Goal: Task Accomplishment & Management: Manage account settings

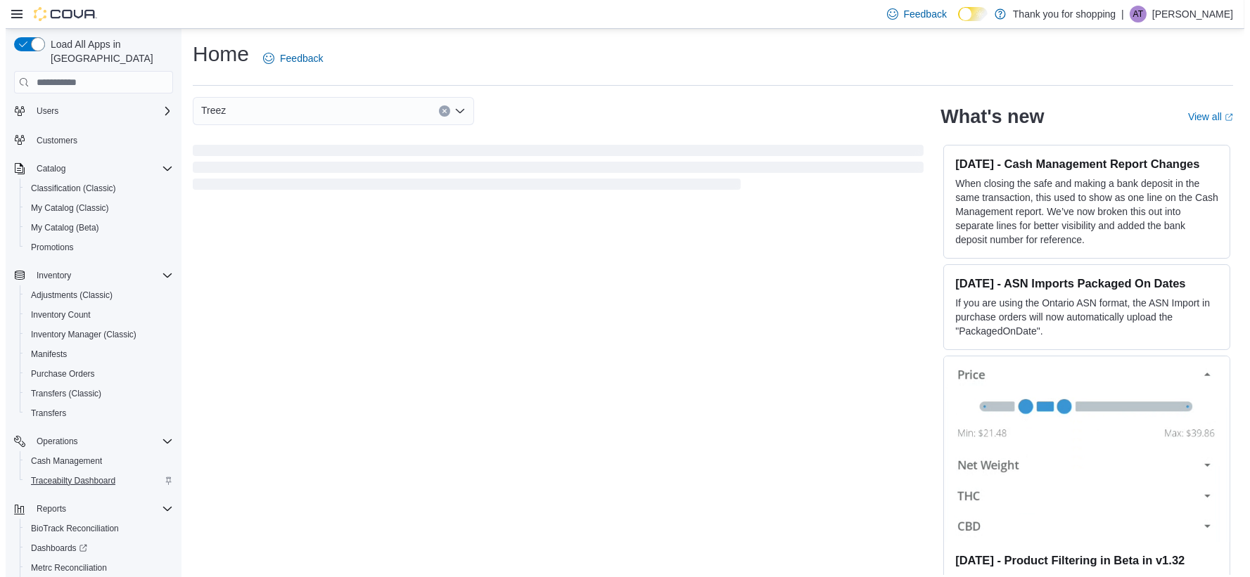
scroll to position [79, 0]
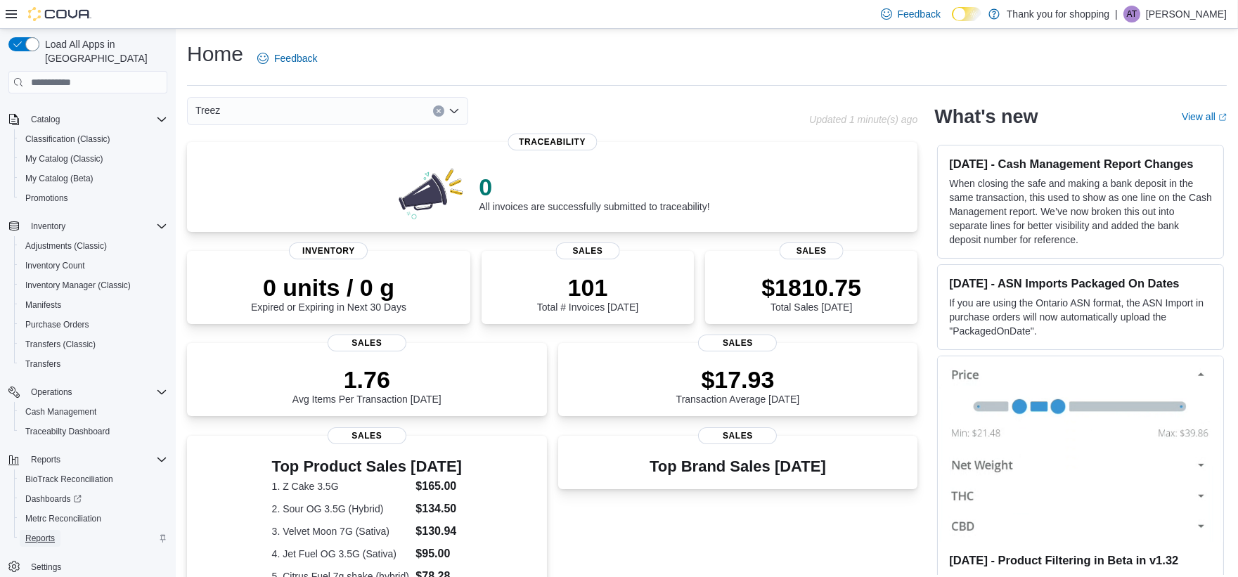
click at [55, 530] on link "Reports" at bounding box center [40, 538] width 41 height 17
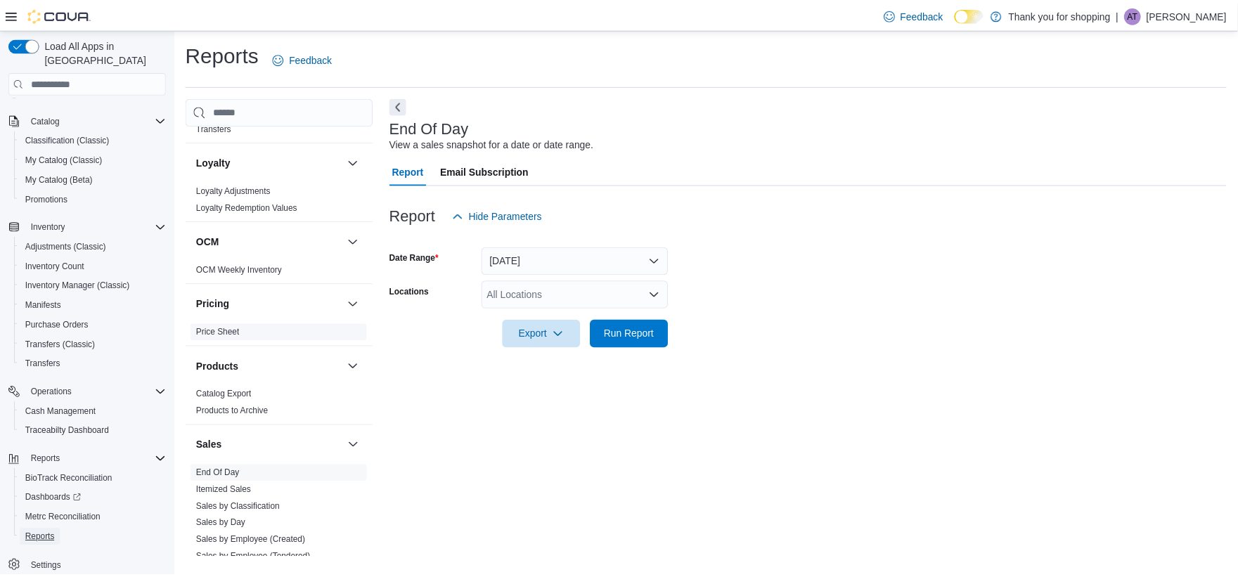
scroll to position [625, 0]
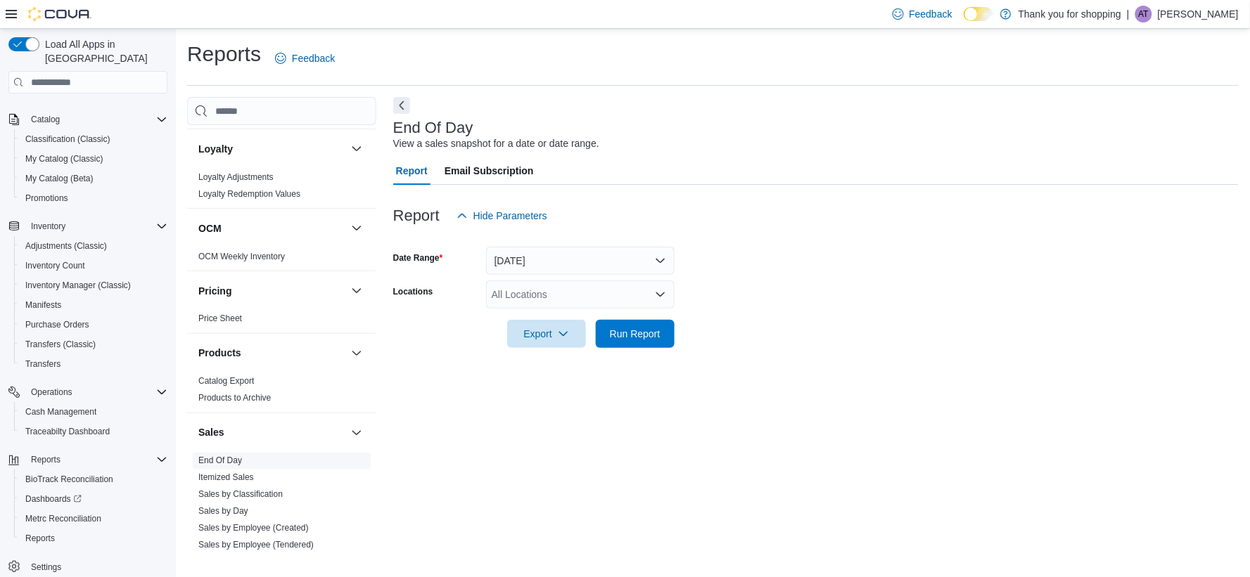
click at [257, 462] on span "End Of Day" at bounding box center [282, 461] width 178 height 17
click at [230, 466] on span "End Of Day" at bounding box center [220, 461] width 44 height 11
click at [233, 459] on link "End Of Day" at bounding box center [220, 461] width 44 height 10
click at [654, 327] on span "Run Report" at bounding box center [635, 333] width 51 height 14
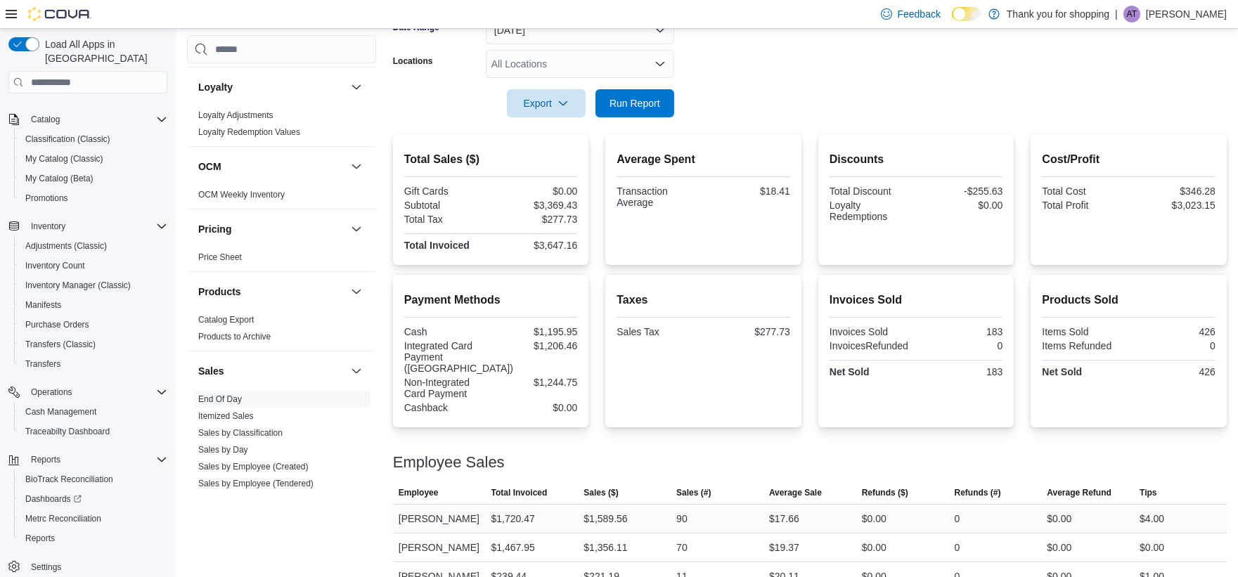
scroll to position [39, 0]
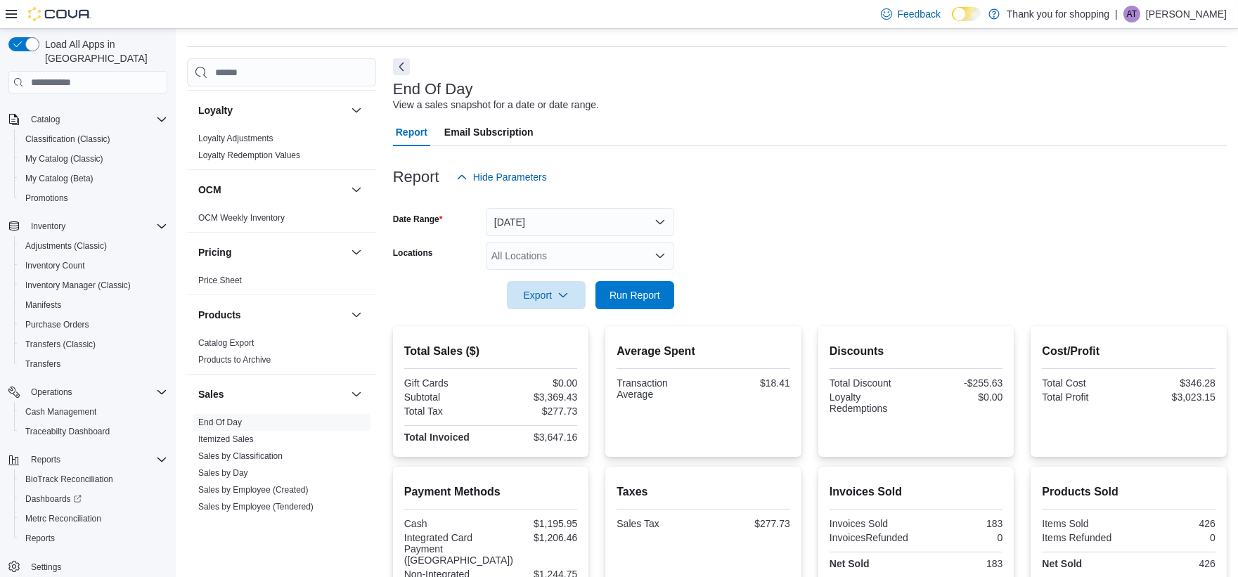
click at [531, 242] on div "All Locations" at bounding box center [580, 256] width 188 height 28
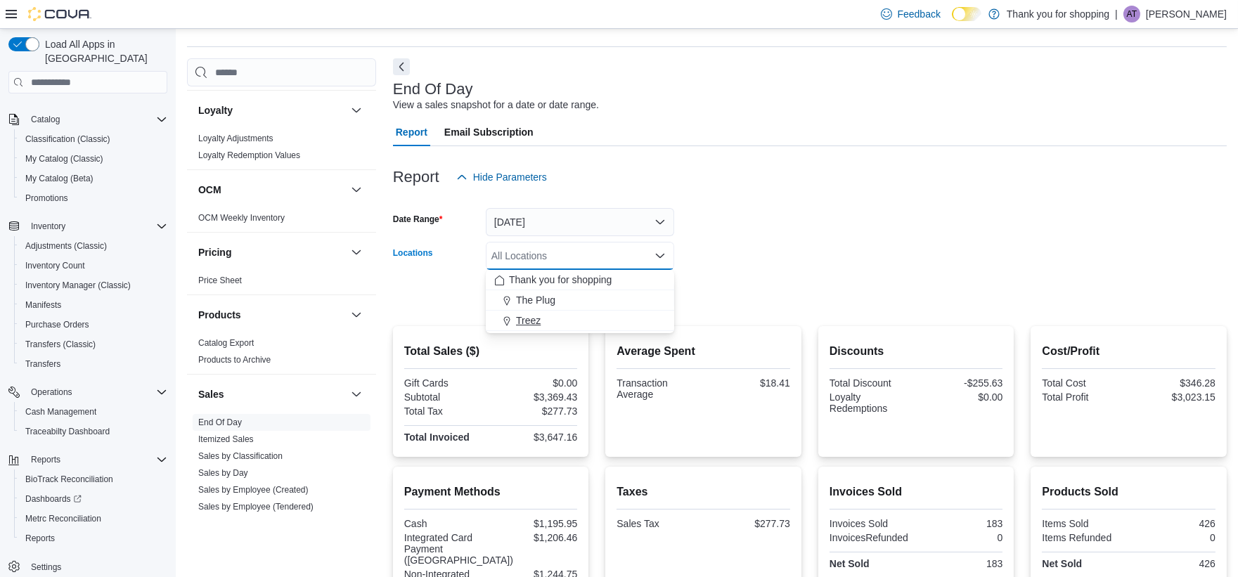
click at [532, 314] on span "Treez" at bounding box center [528, 321] width 25 height 14
click at [741, 276] on div at bounding box center [810, 275] width 834 height 11
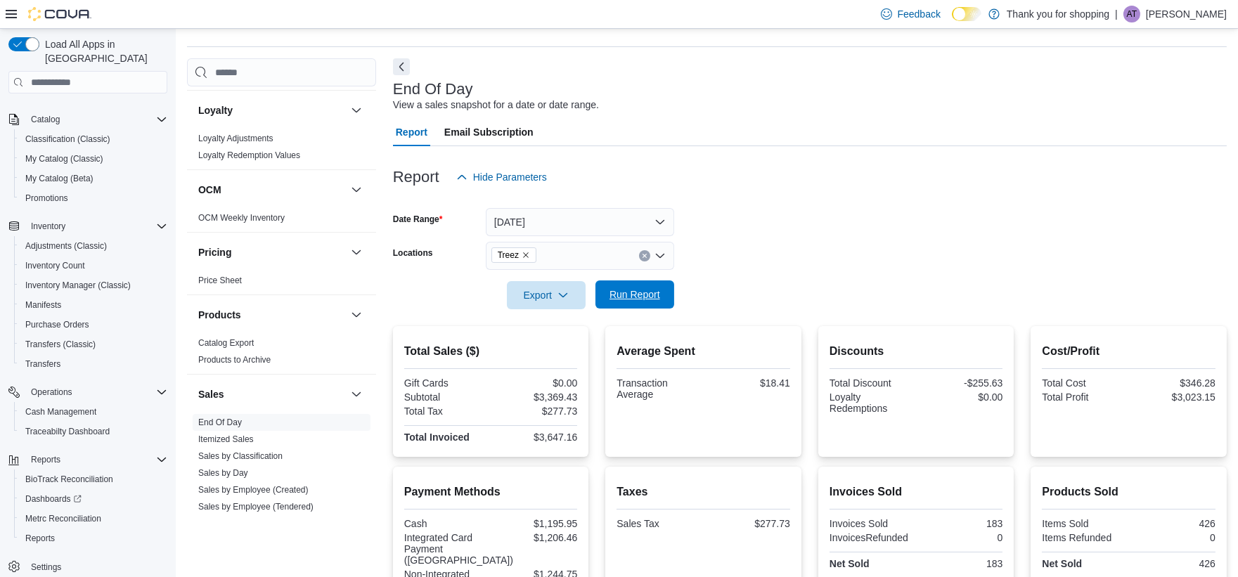
click at [657, 299] on span "Run Report" at bounding box center [635, 295] width 51 height 14
click at [58, 134] on span "Classification (Classic)" at bounding box center [67, 139] width 85 height 11
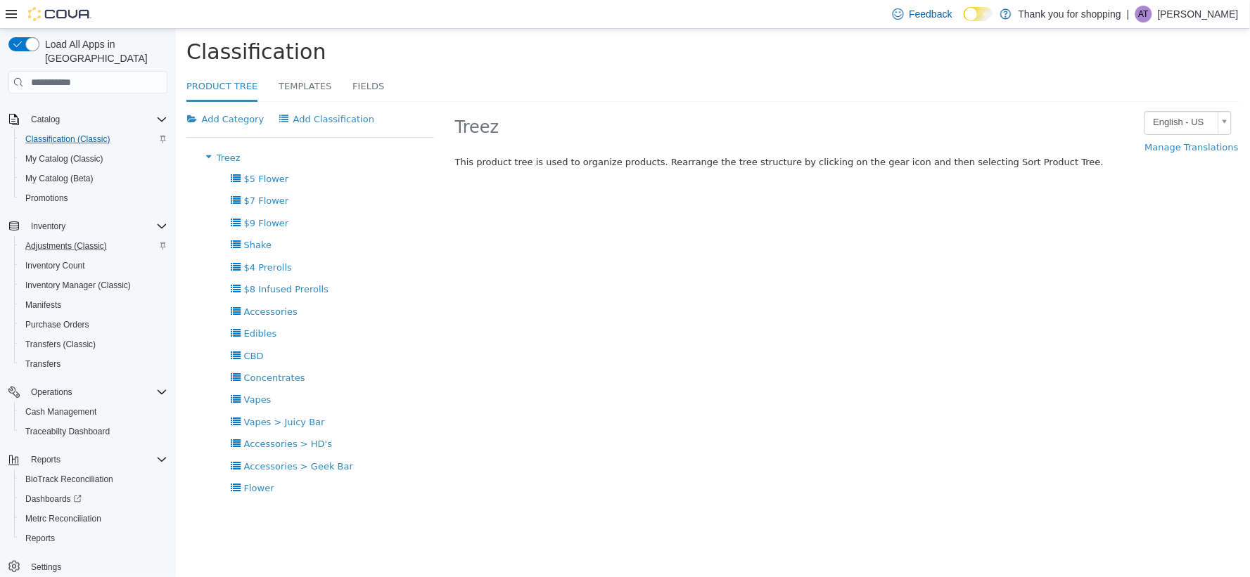
click at [113, 238] on div "Adjustments (Classic)" at bounding box center [94, 246] width 148 height 17
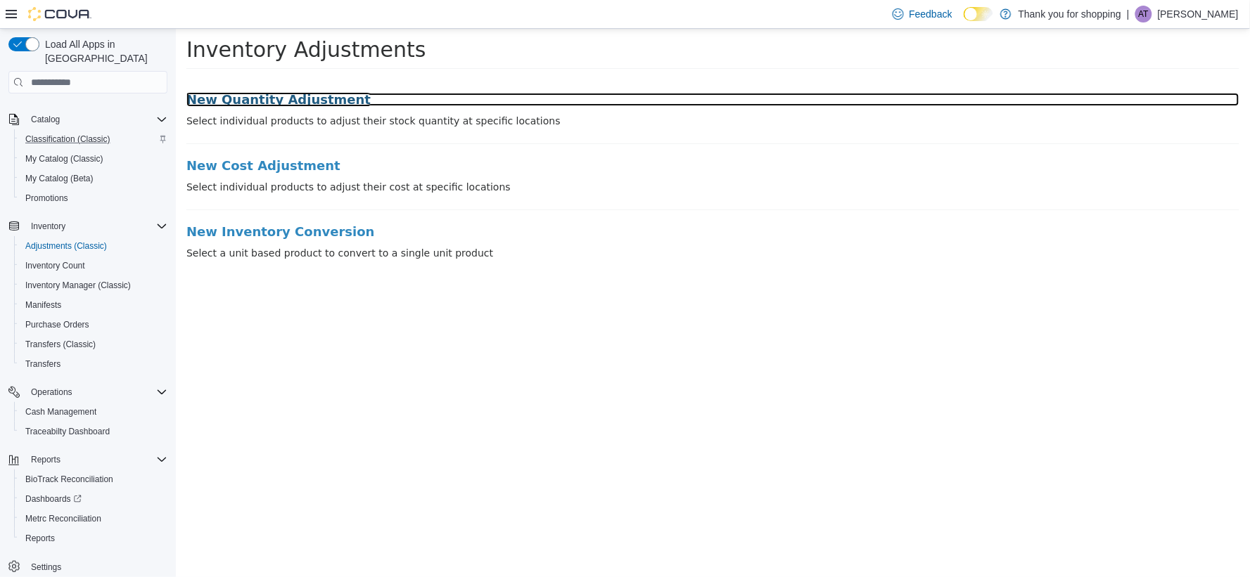
click at [353, 100] on h3 "New Quantity Adjustment" at bounding box center [712, 100] width 1053 height 14
